Goal: Task Accomplishment & Management: Manage account settings

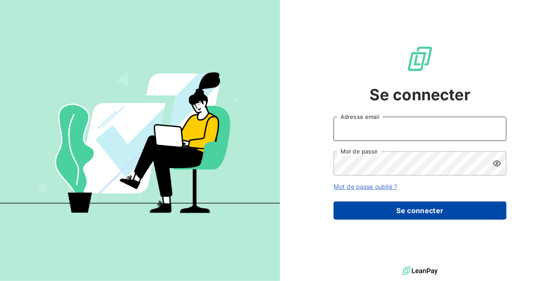
type input "[EMAIL_ADDRESS][DOMAIN_NAME]"
click at [409, 209] on button "Se connecter" at bounding box center [420, 210] width 173 height 18
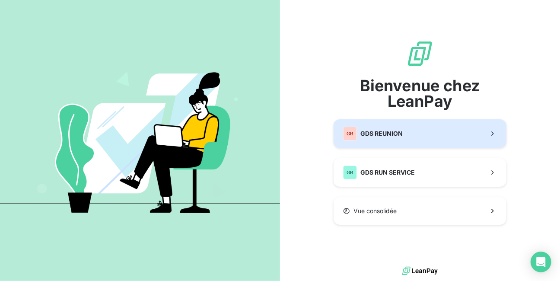
click at [386, 132] on span "GDS REUNION" at bounding box center [382, 133] width 42 height 9
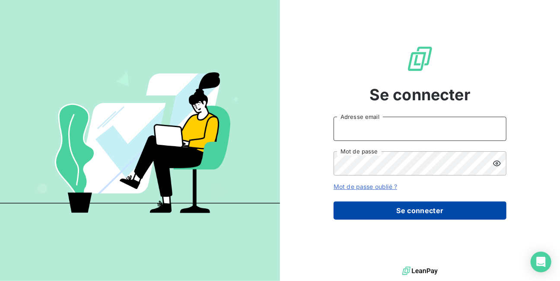
type input "[EMAIL_ADDRESS][DOMAIN_NAME]"
